Goal: Task Accomplishment & Management: Manage account settings

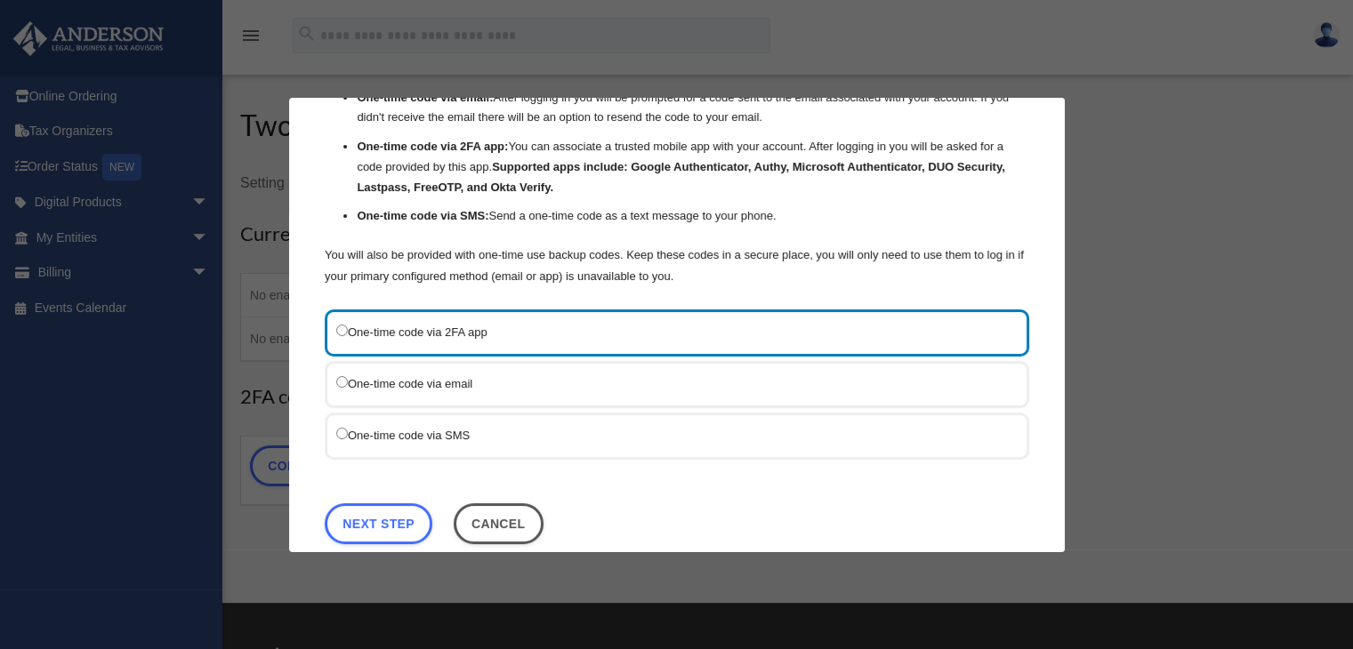
scroll to position [113, 0]
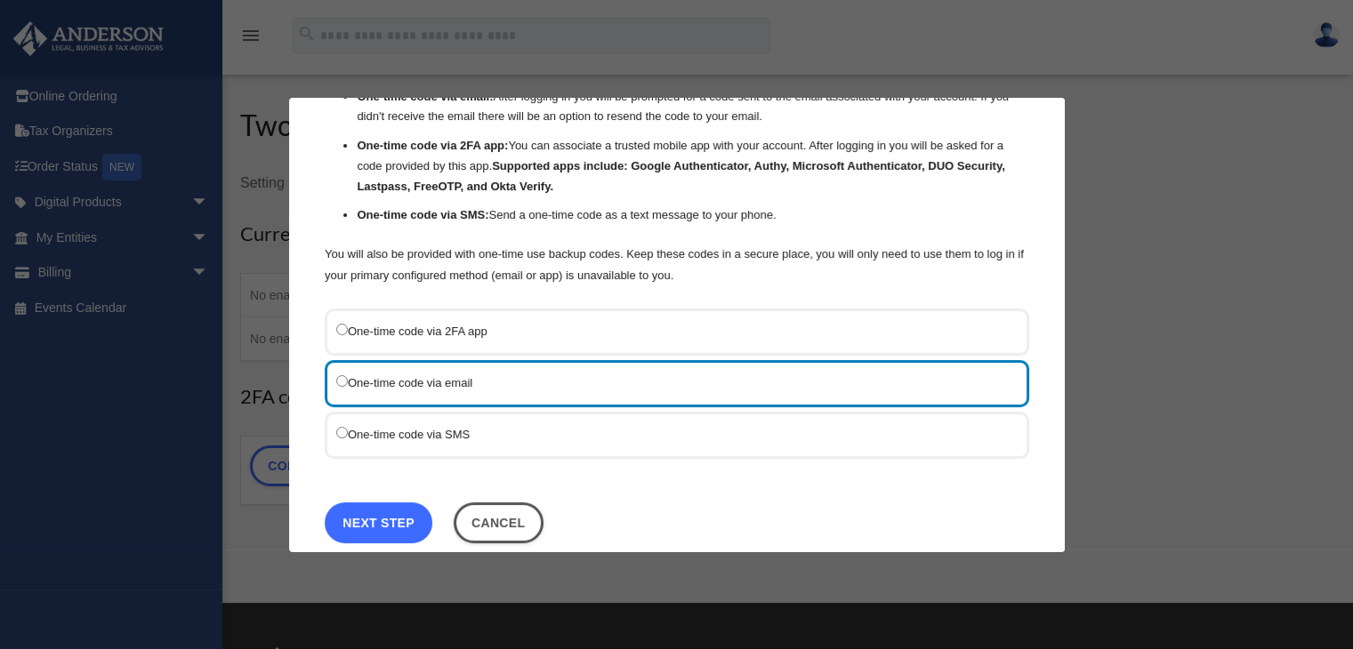
click at [391, 514] on link "Next Step" at bounding box center [379, 522] width 108 height 41
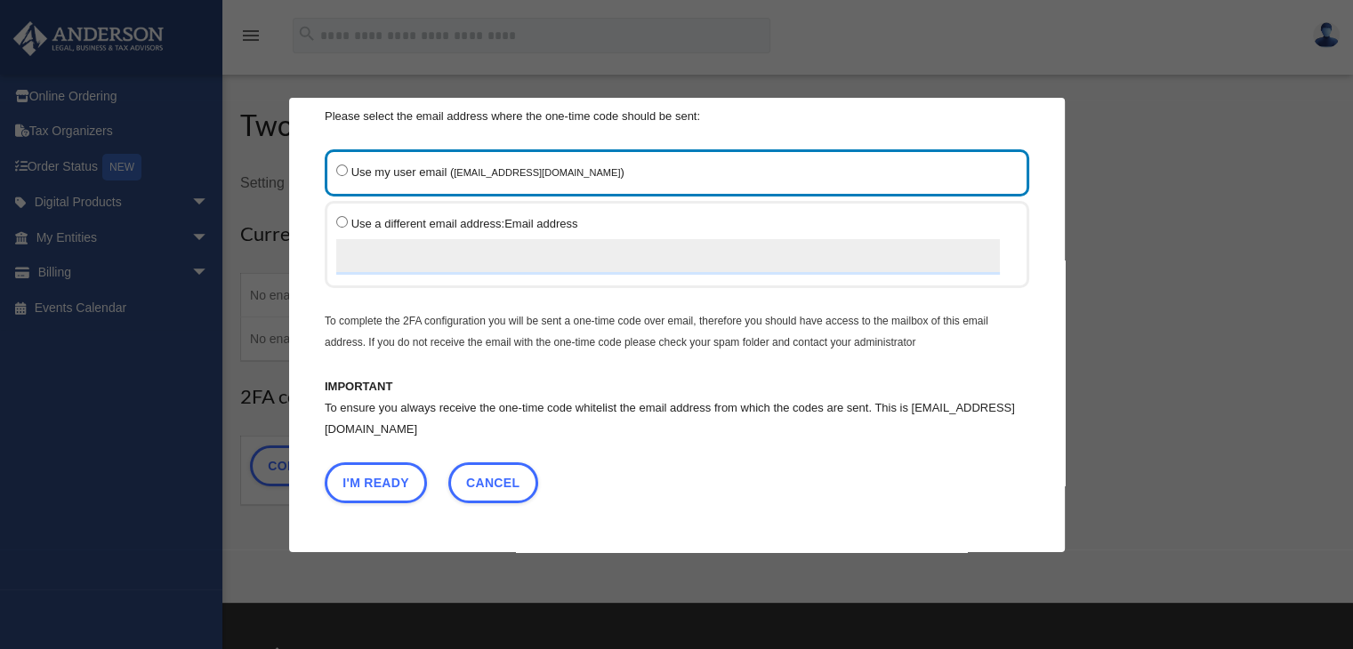
scroll to position [61, 0]
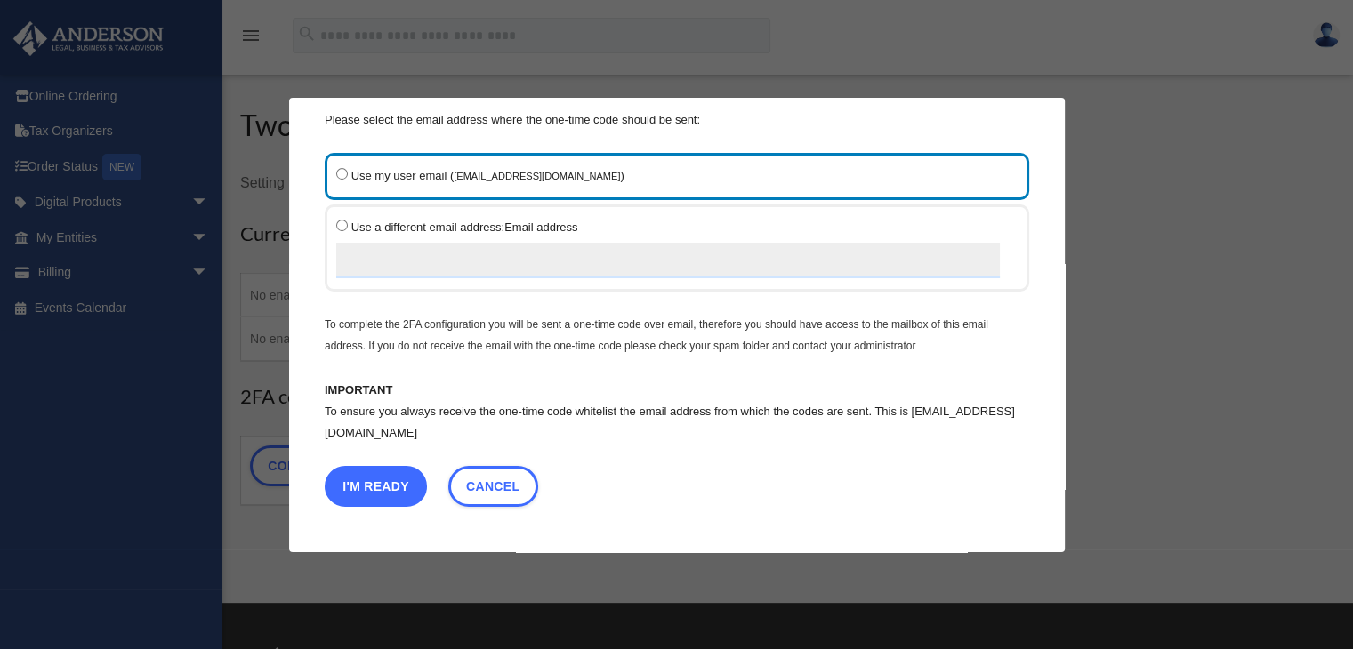
click at [391, 481] on button "I'm Ready" at bounding box center [376, 485] width 102 height 41
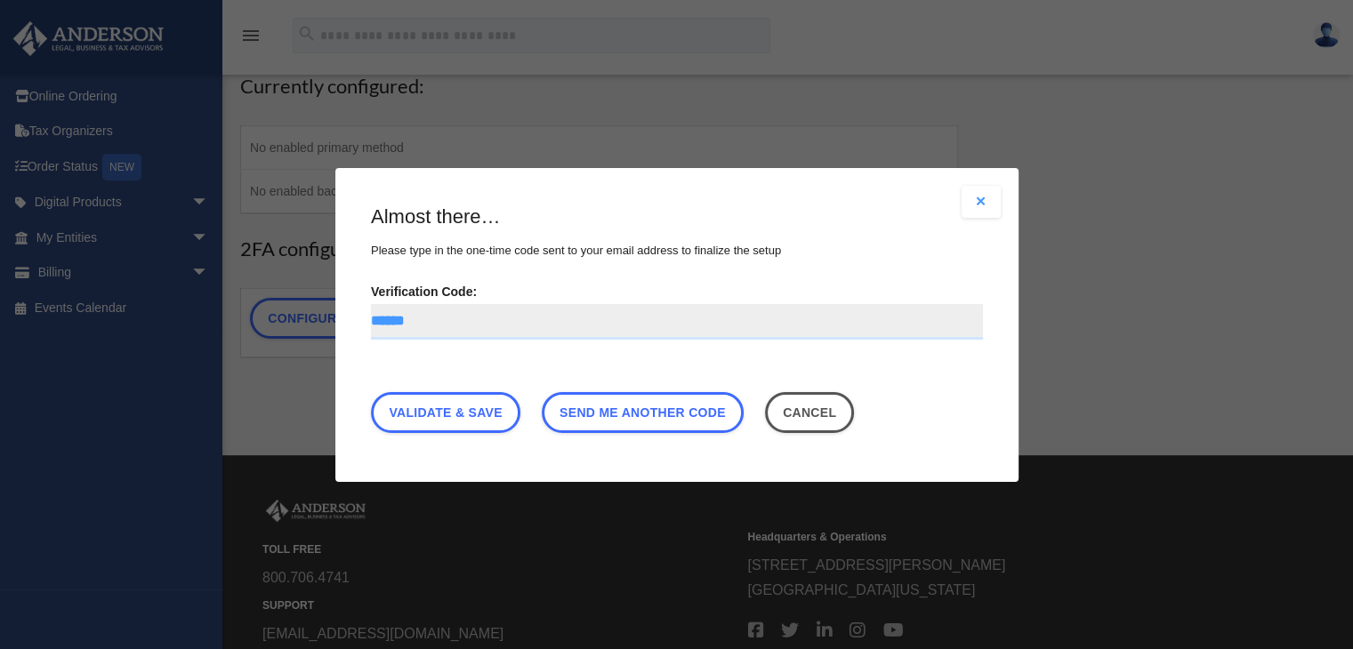
scroll to position [0, 0]
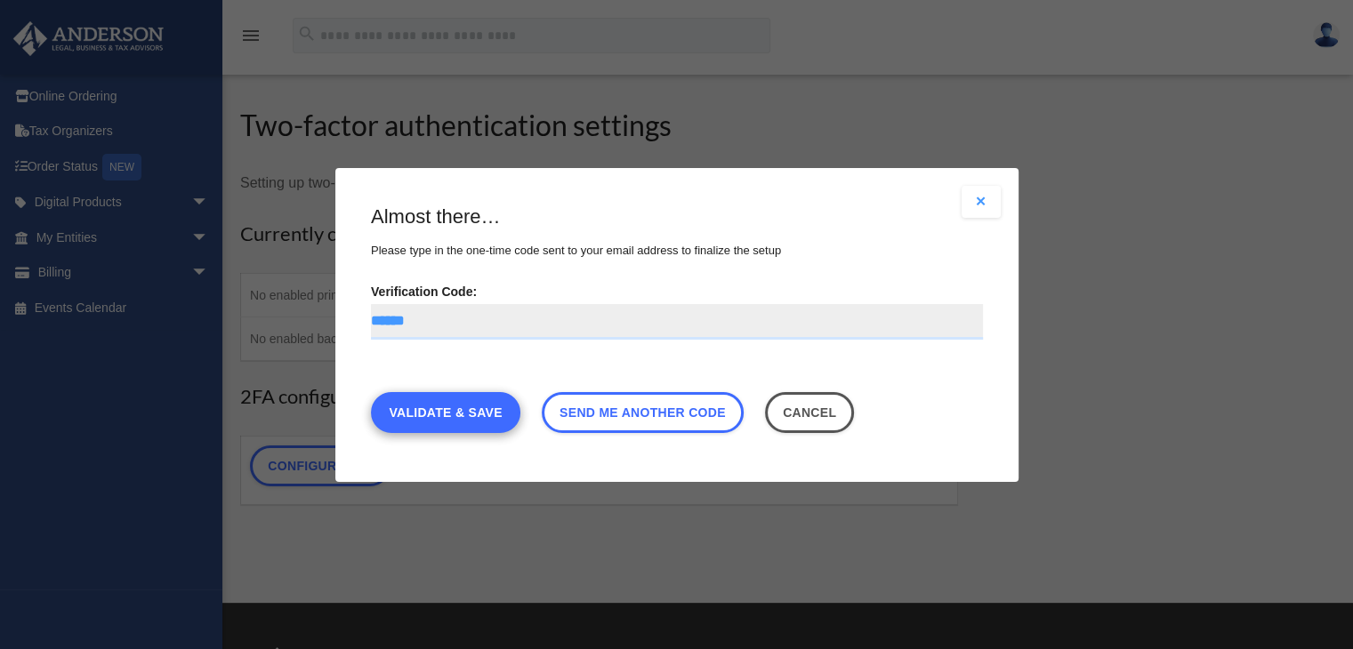
type input "******"
click at [492, 414] on link "Validate & Save" at bounding box center [445, 411] width 149 height 41
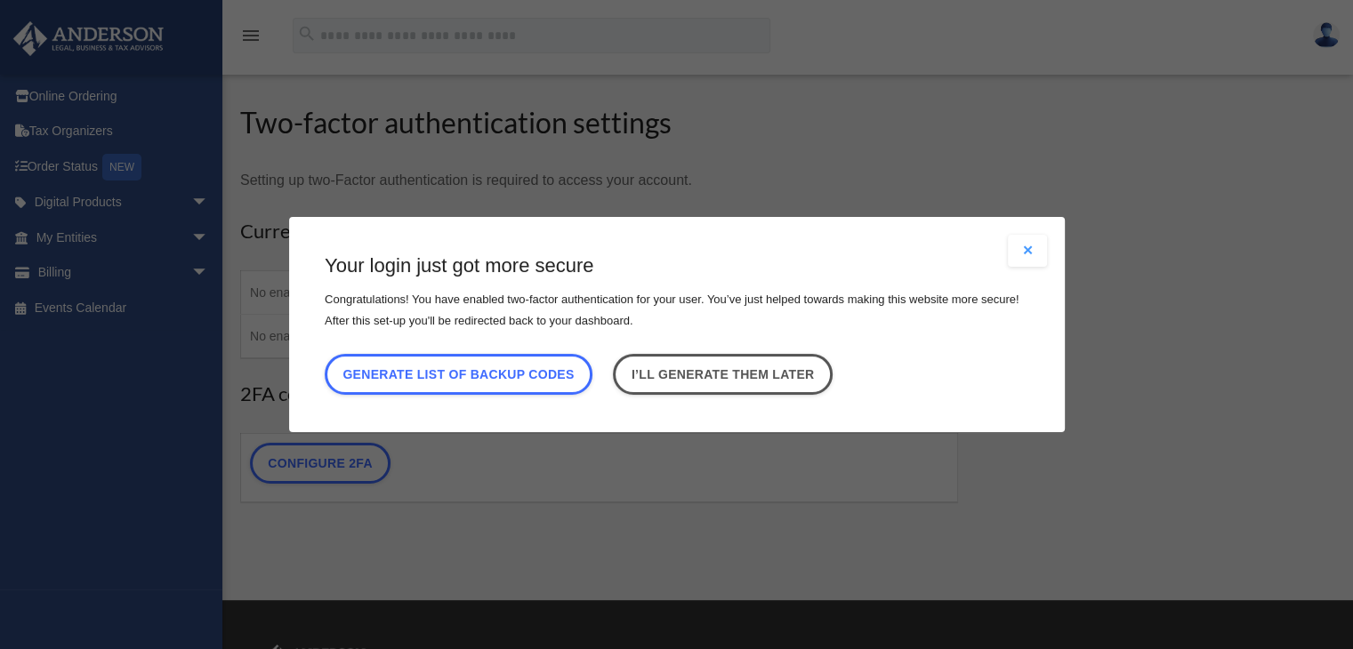
scroll to position [4, 0]
click at [785, 372] on link "I’ll generate them later" at bounding box center [722, 374] width 219 height 41
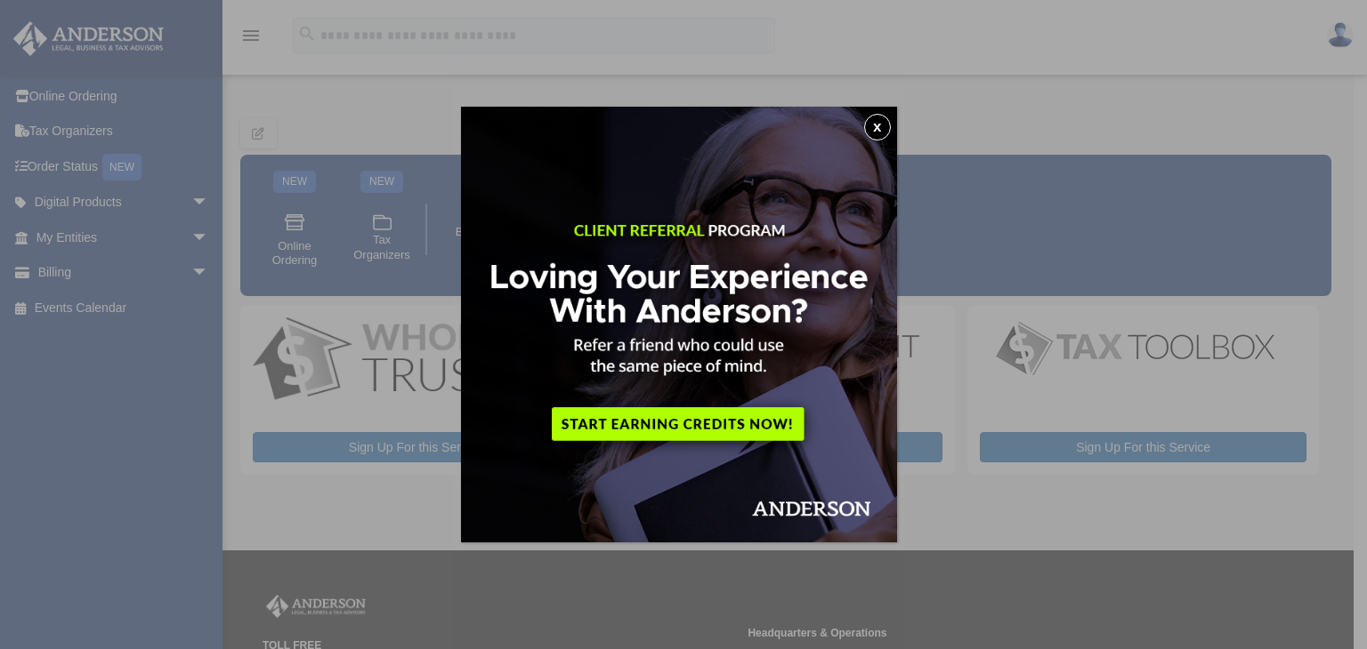
click at [1143, 127] on div "x" at bounding box center [683, 324] width 1367 height 649
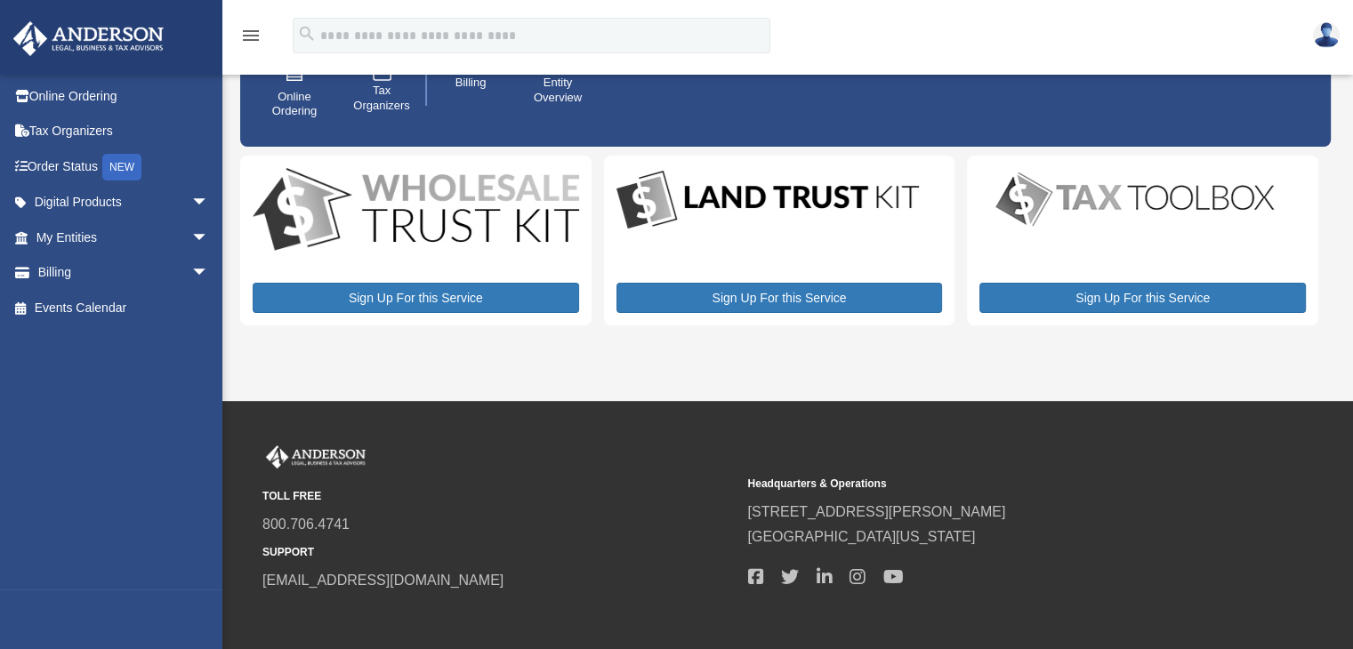
scroll to position [149, 0]
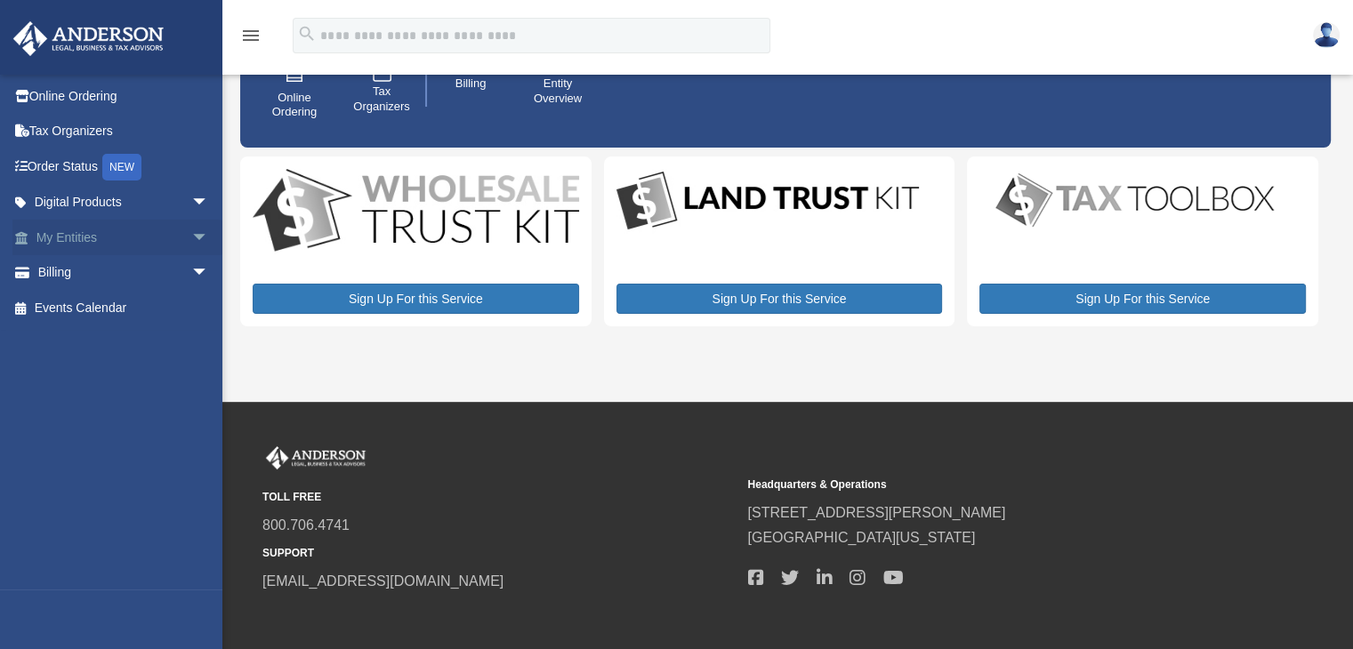
click at [191, 232] on span "arrow_drop_down" at bounding box center [209, 238] width 36 height 36
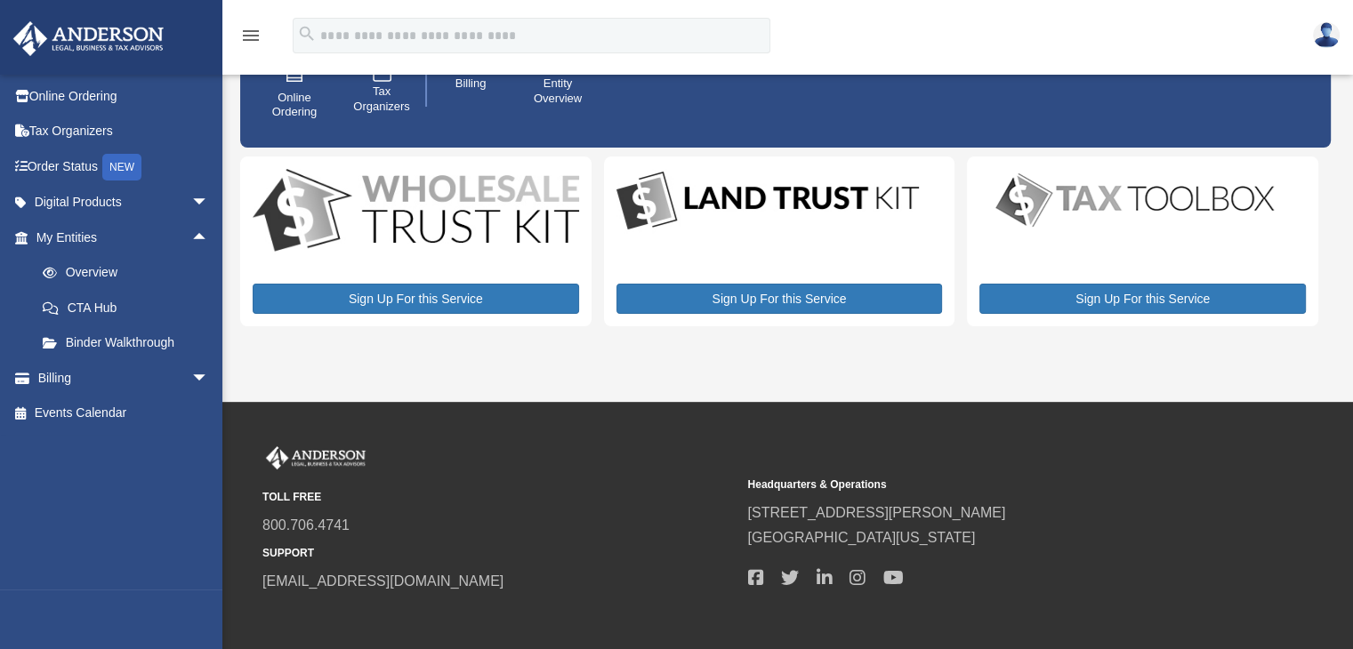
click at [77, 471] on div "[EMAIL_ADDRESS][DOMAIN_NAME] Sign Out [EMAIL_ADDRESS][DOMAIN_NAME] Online Order…" at bounding box center [118, 332] width 236 height 516
click at [100, 500] on div "[EMAIL_ADDRESS][DOMAIN_NAME] Sign Out [EMAIL_ADDRESS][DOMAIN_NAME] Online Order…" at bounding box center [118, 332] width 236 height 516
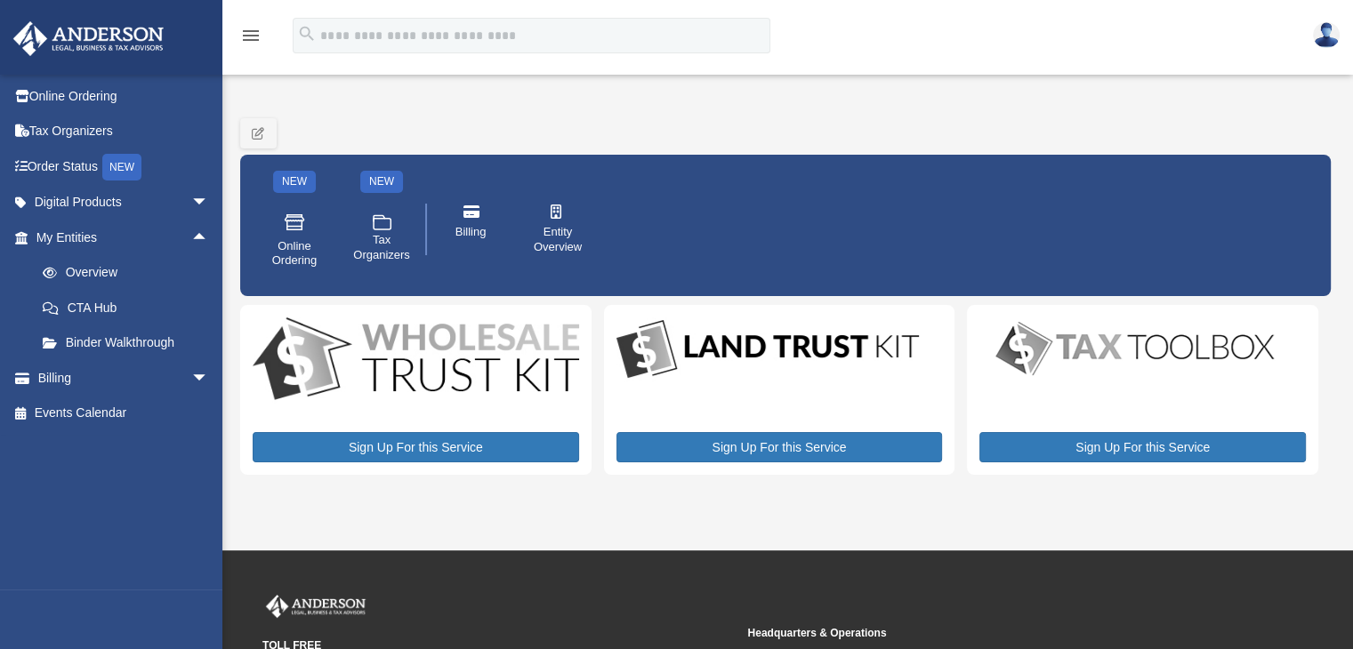
click at [63, 501] on div "[EMAIL_ADDRESS][DOMAIN_NAME] Sign Out [EMAIL_ADDRESS][DOMAIN_NAME] Online Order…" at bounding box center [118, 332] width 236 height 516
